Goal: Transaction & Acquisition: Purchase product/service

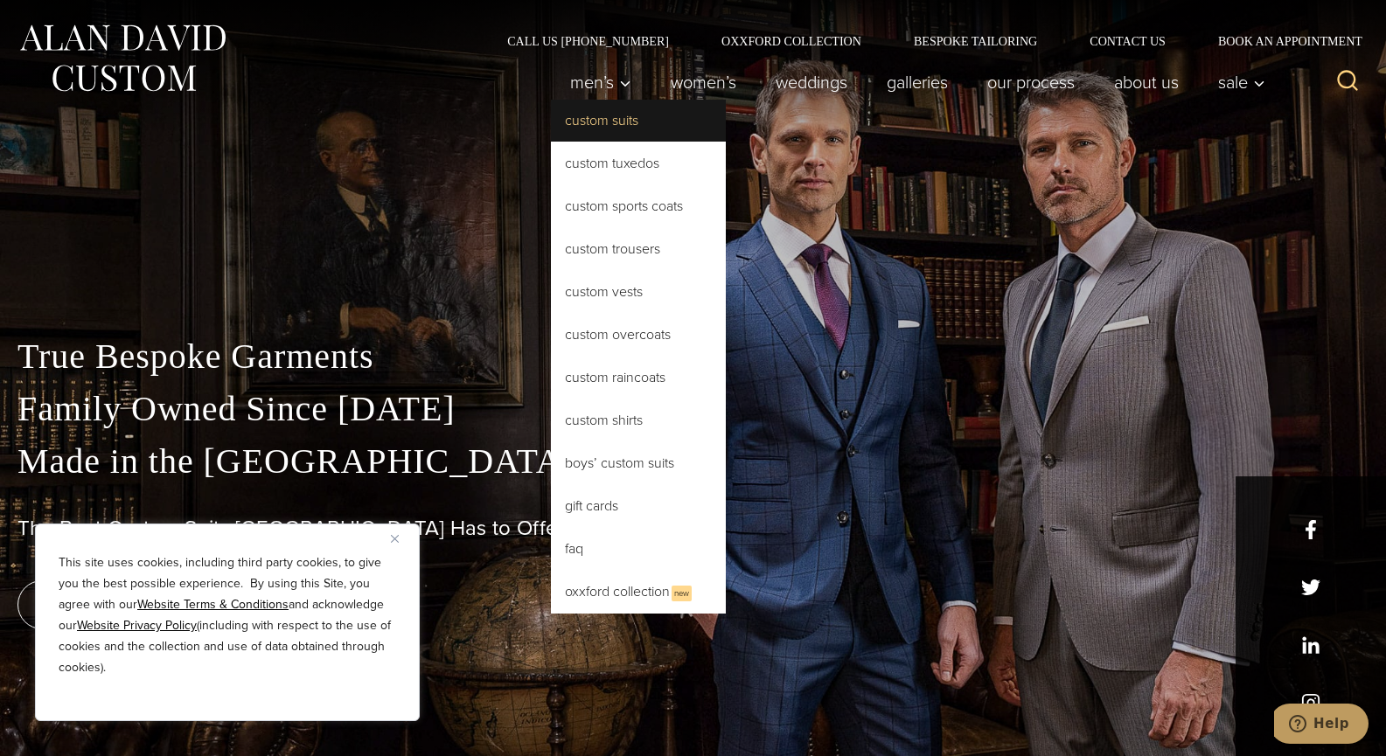
click at [613, 125] on link "Custom Suits" at bounding box center [638, 121] width 175 height 42
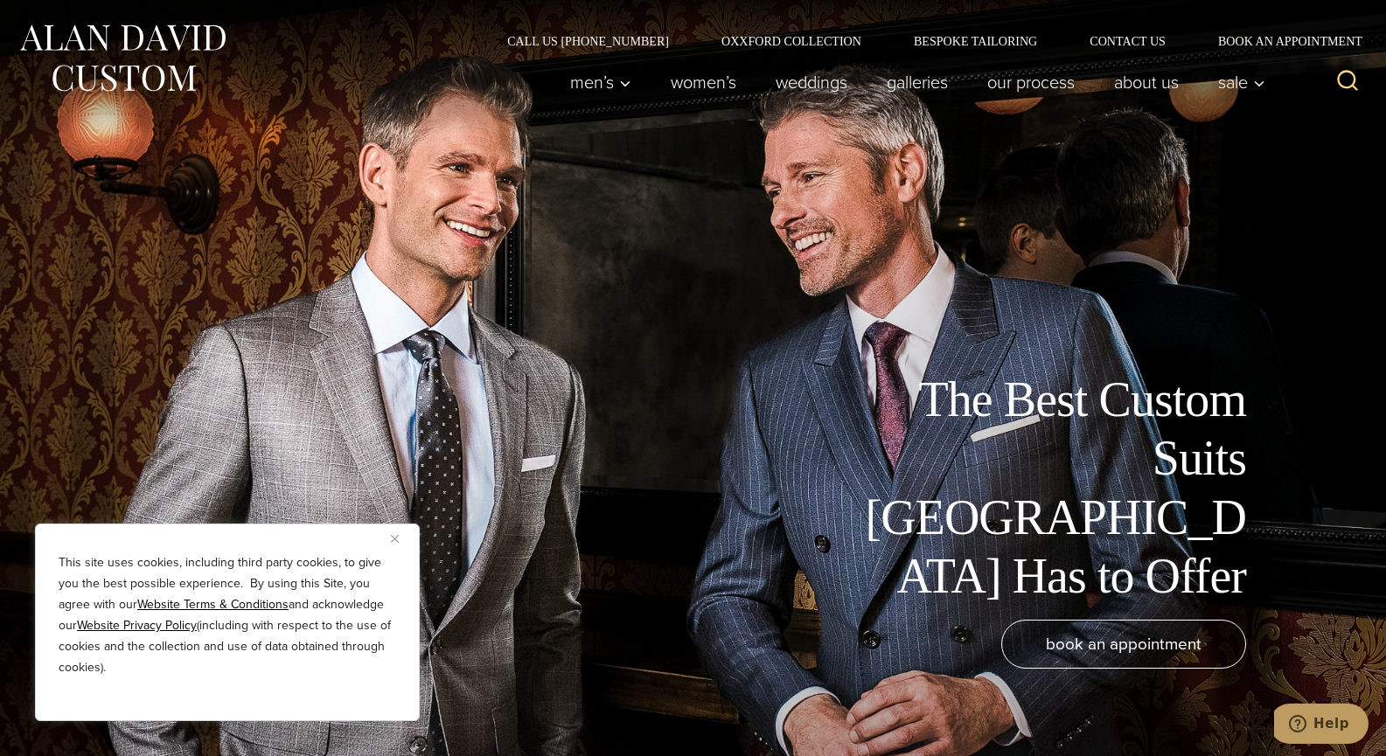
click at [398, 536] on img "Close" at bounding box center [395, 539] width 8 height 8
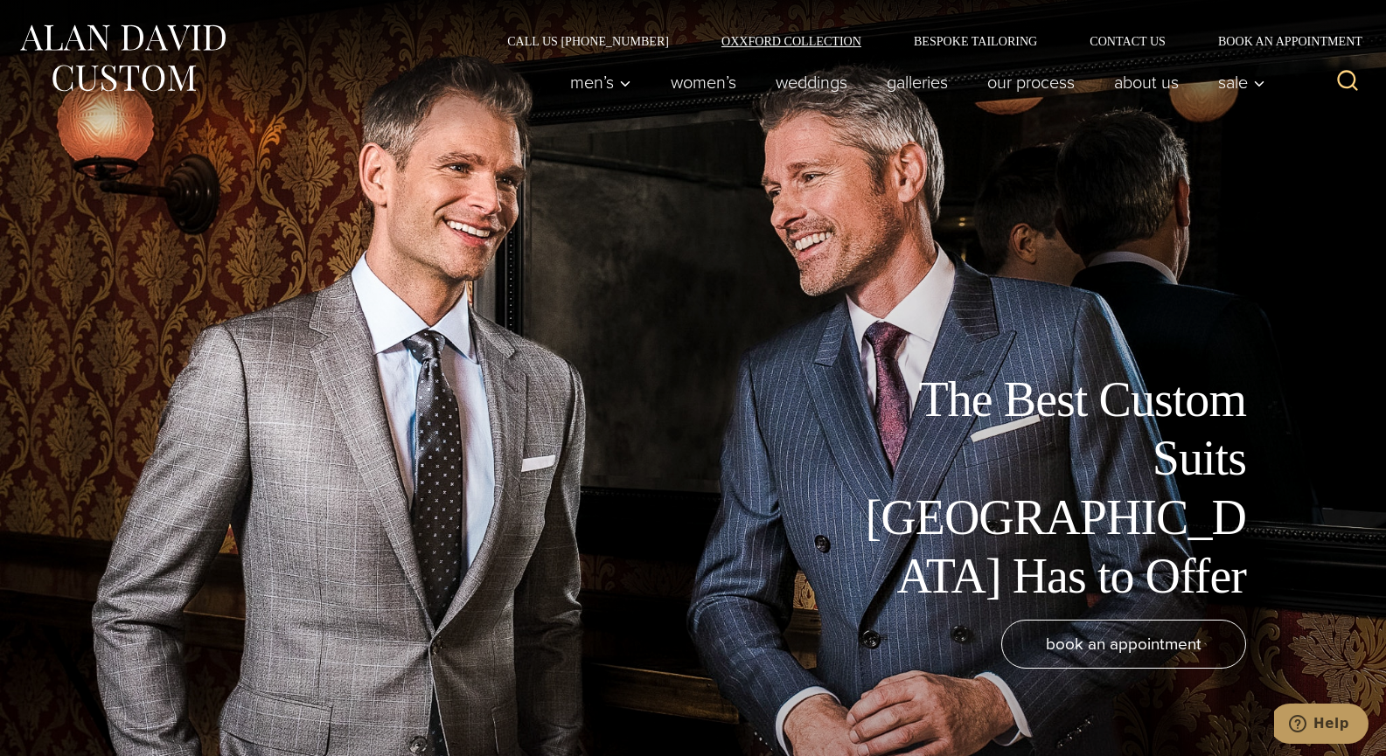
click at [771, 35] on link "Oxxford Collection" at bounding box center [791, 41] width 192 height 12
